Goal: Navigation & Orientation: Find specific page/section

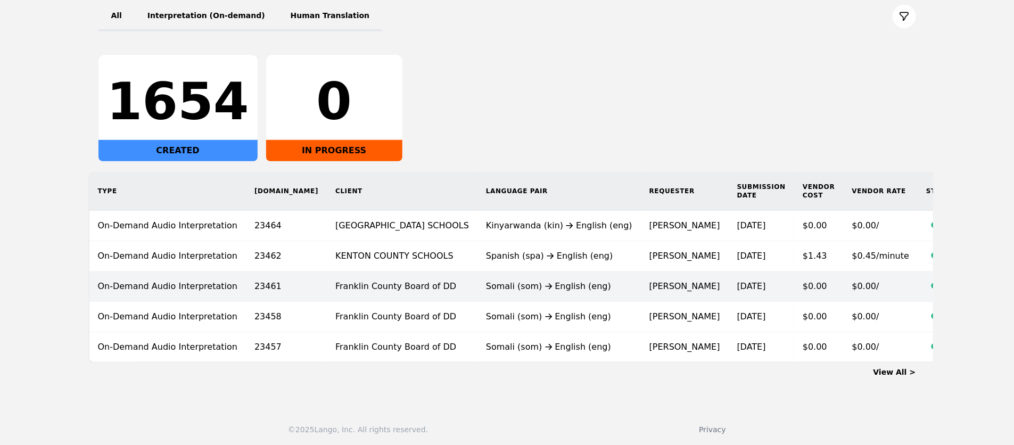
scroll to position [135, 0]
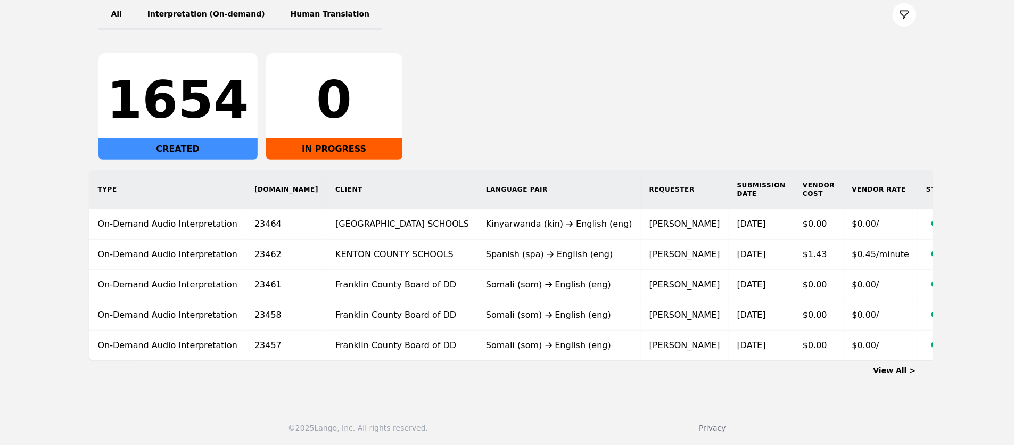
click at [893, 371] on link "View All >" at bounding box center [894, 370] width 43 height 9
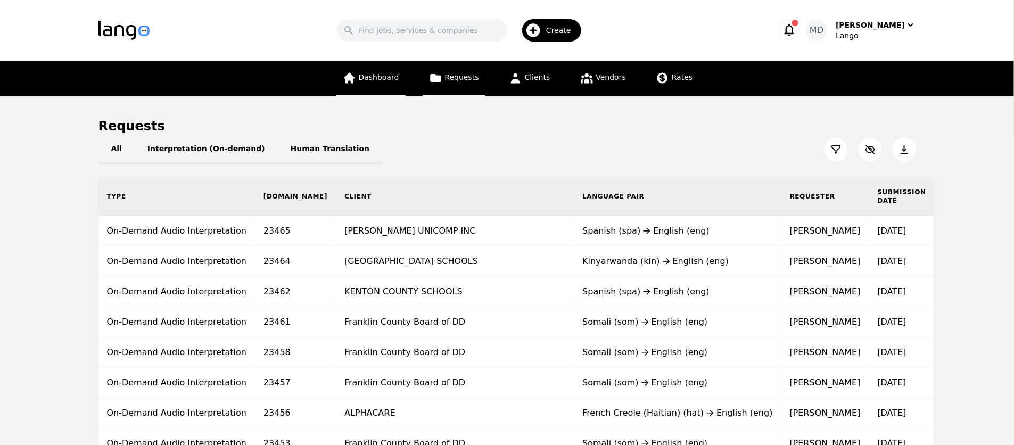
click at [376, 82] on link "Dashboard" at bounding box center [370, 79] width 69 height 36
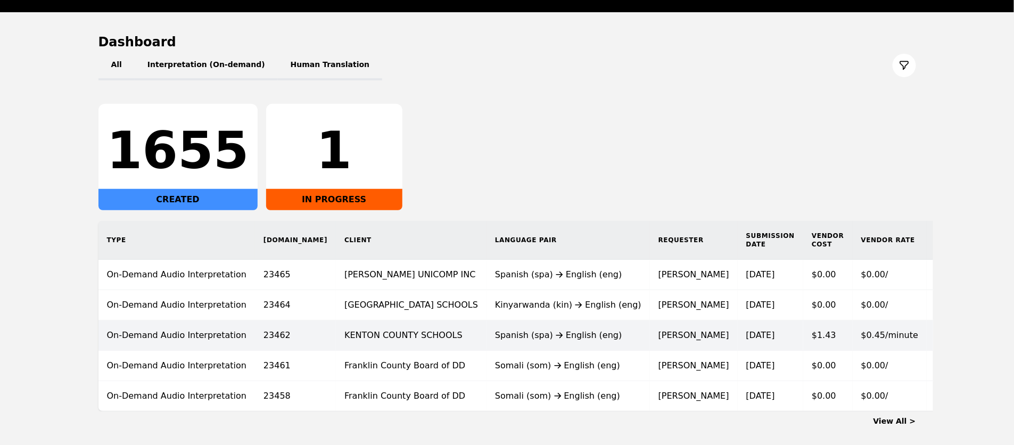
scroll to position [135, 0]
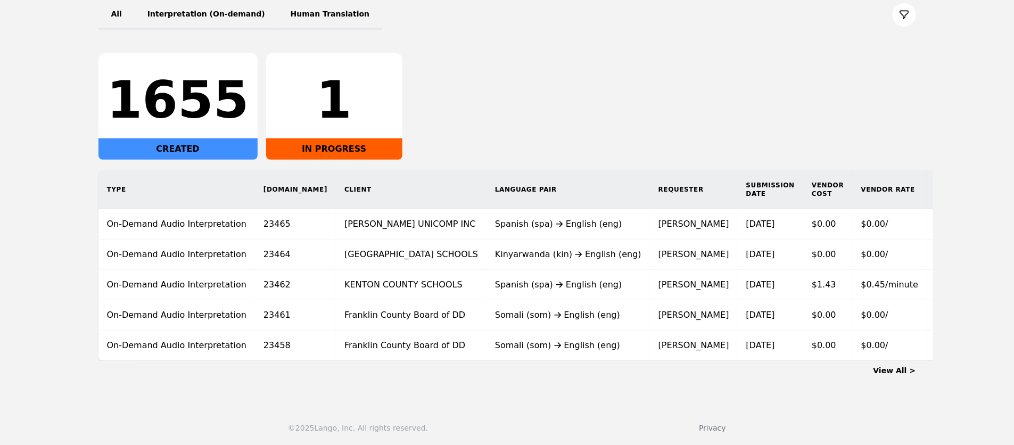
click at [898, 368] on link "View All >" at bounding box center [894, 370] width 43 height 9
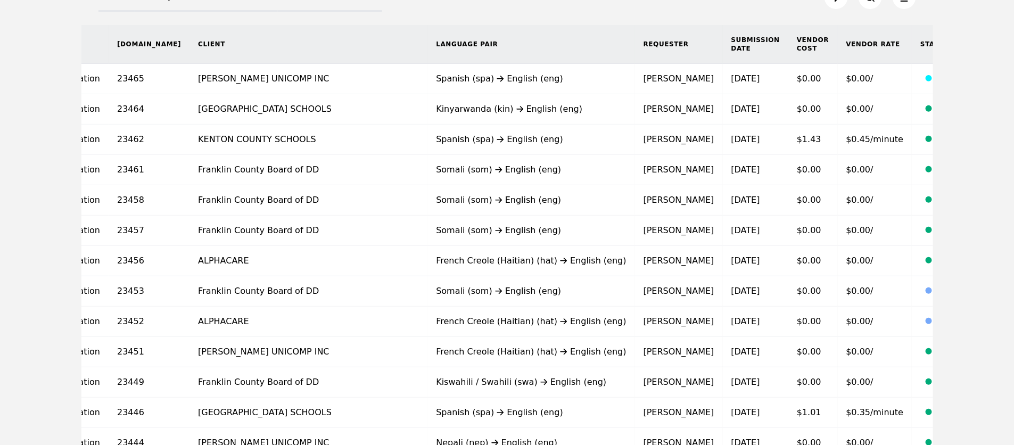
scroll to position [153, 0]
